Goal: Transaction & Acquisition: Purchase product/service

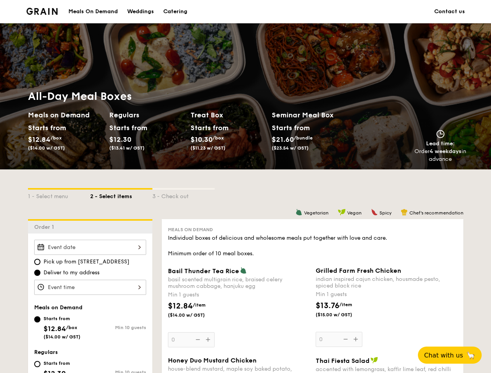
click at [245, 187] on div "1 - Select menu 2 - Select items 3 - Check out" at bounding box center [245, 194] width 435 height 50
click at [59, 194] on div "1 - Select menu" at bounding box center [59, 195] width 62 height 11
click at [121, 194] on div "2 - Select items" at bounding box center [121, 195] width 62 height 11
click at [183, 194] on div "3 - Check out" at bounding box center [183, 195] width 62 height 11
click at [90, 226] on div "Order 1" at bounding box center [90, 226] width 124 height 14
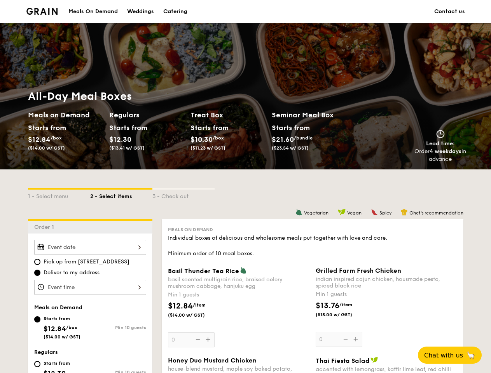
click at [90, 247] on div at bounding box center [90, 247] width 112 height 15
click at [90, 287] on div at bounding box center [245, 186] width 491 height 373
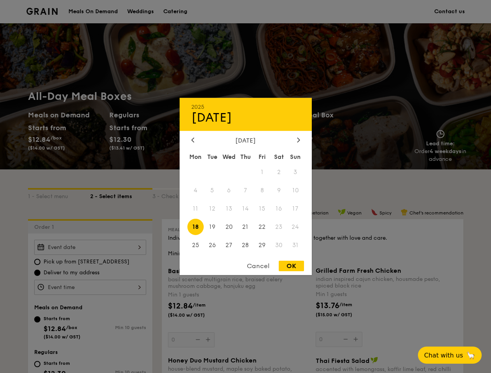
click at [239, 307] on div at bounding box center [245, 186] width 491 height 373
click at [209, 340] on div at bounding box center [245, 186] width 491 height 373
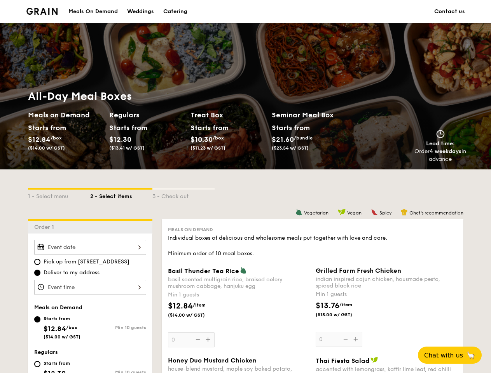
click at [197, 340] on div at bounding box center [245, 186] width 491 height 373
